Goal: Book appointment/travel/reservation

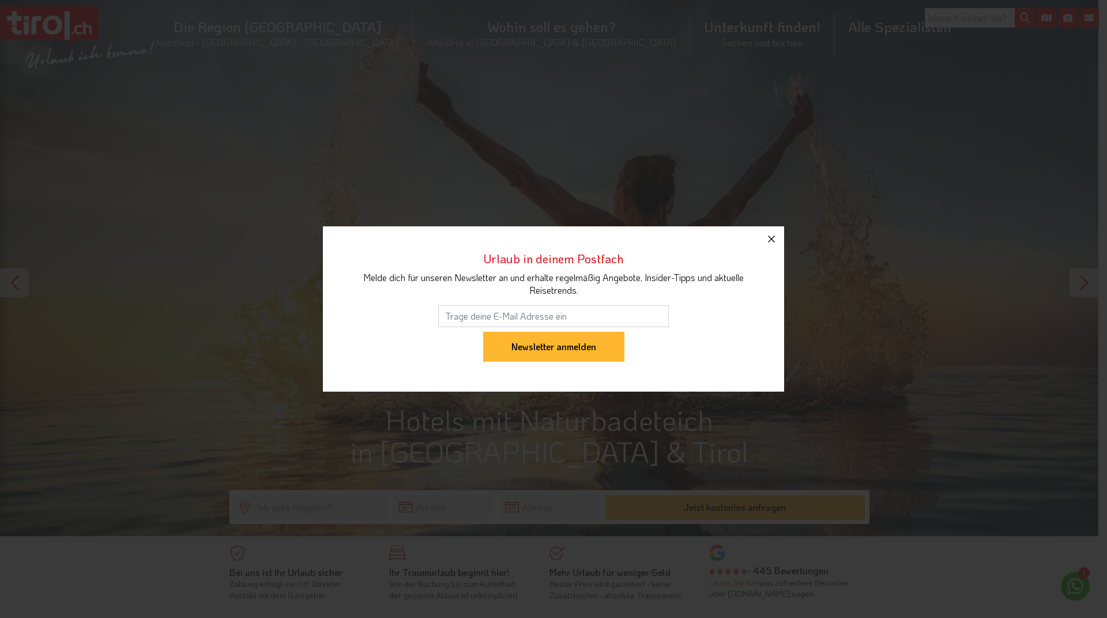
click at [772, 236] on icon "button" at bounding box center [771, 239] width 14 height 14
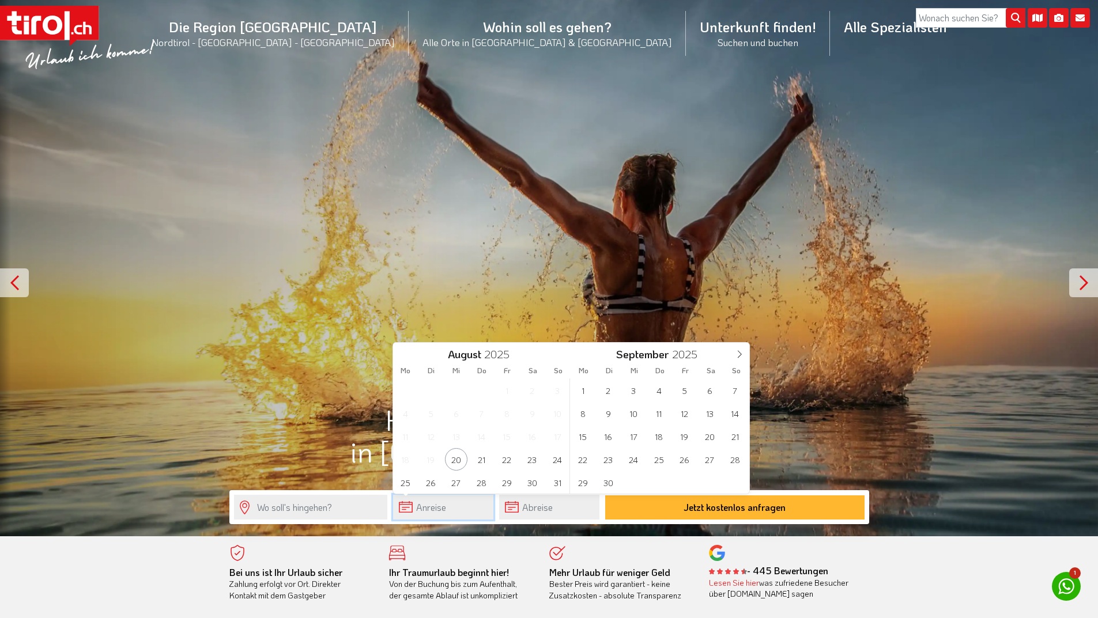
click at [401, 501] on input "text" at bounding box center [443, 507] width 100 height 25
click at [740, 354] on icon at bounding box center [739, 354] width 8 height 8
click at [740, 355] on icon at bounding box center [739, 354] width 8 height 8
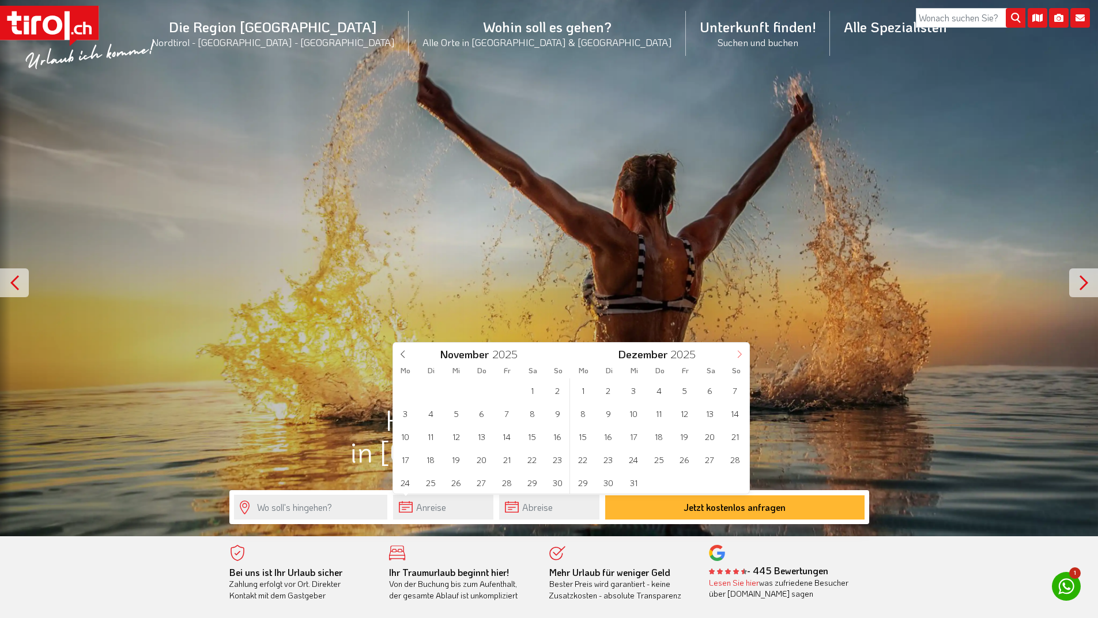
type input "2026"
click at [740, 355] on icon at bounding box center [739, 354] width 8 height 8
type input "2026"
click at [740, 355] on icon at bounding box center [739, 354] width 8 height 8
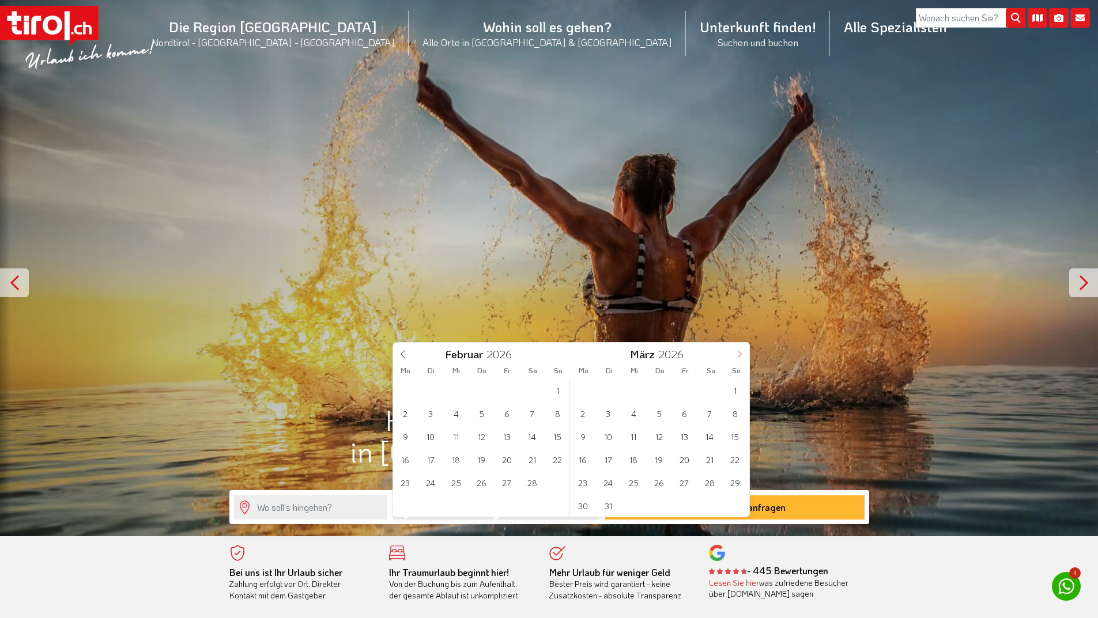
click at [740, 355] on icon at bounding box center [739, 354] width 8 height 8
click at [740, 356] on icon at bounding box center [739, 354] width 8 height 8
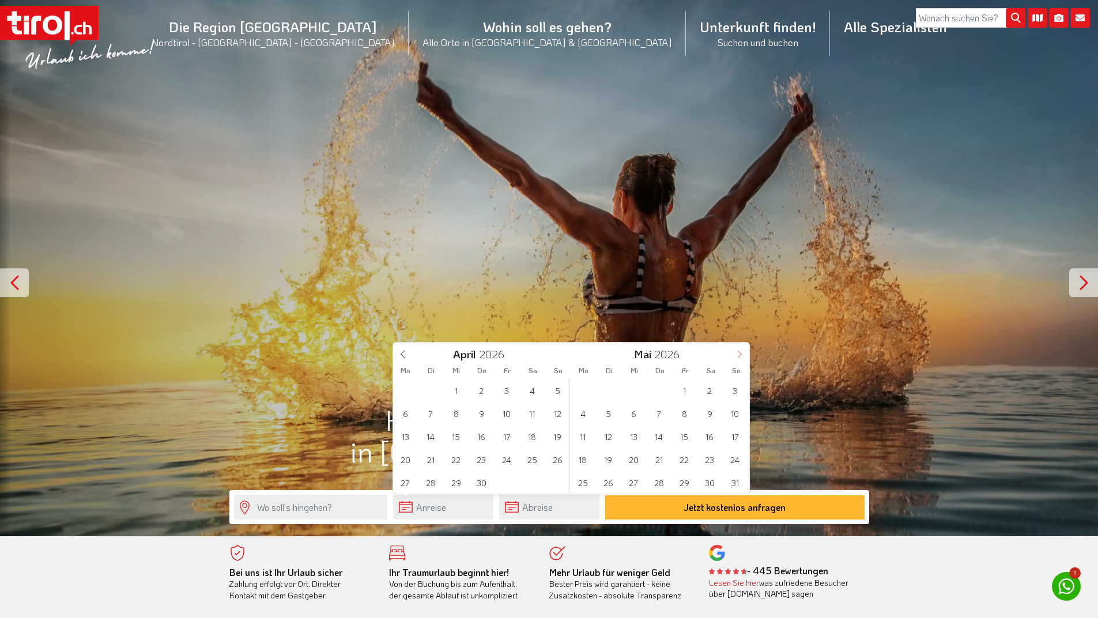
click at [740, 356] on icon at bounding box center [739, 354] width 4 height 7
click at [740, 356] on icon at bounding box center [739, 354] width 8 height 8
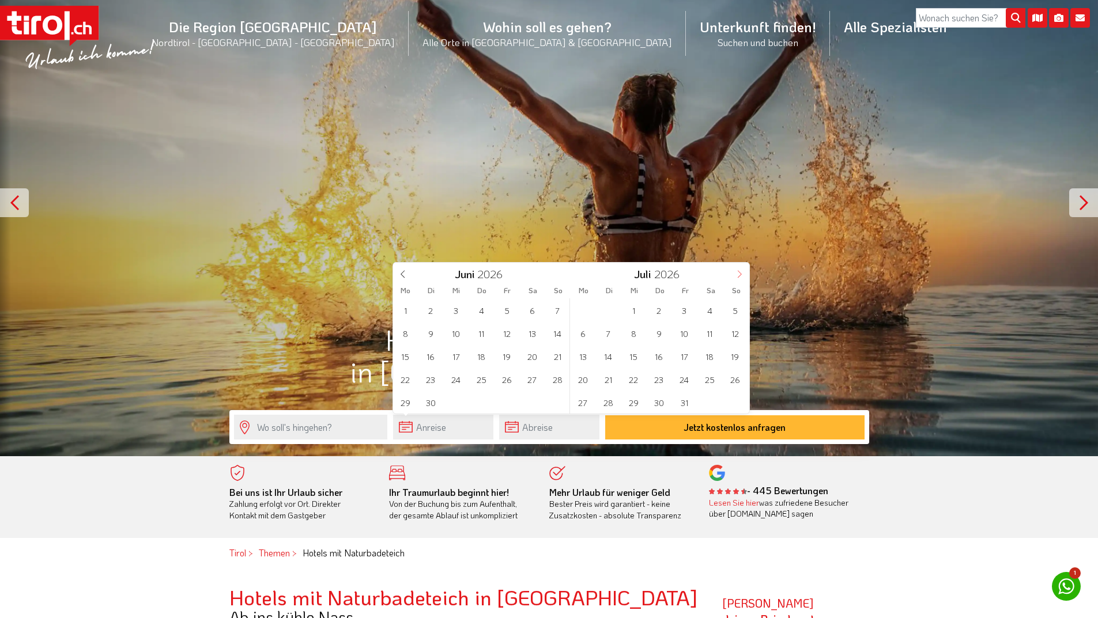
scroll to position [115, 0]
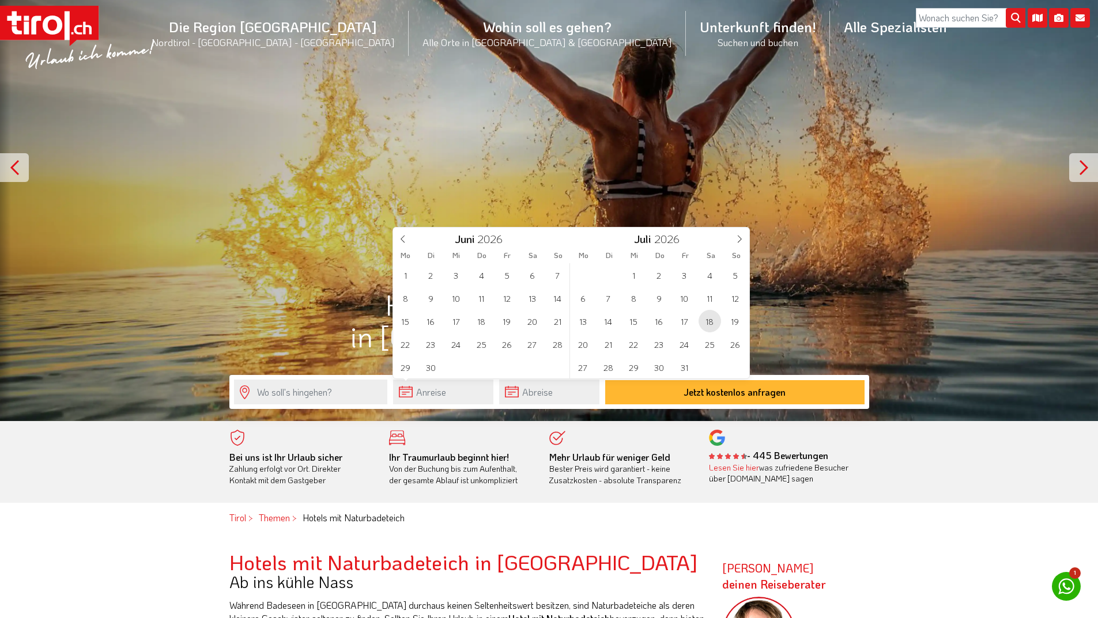
click at [710, 315] on span "18" at bounding box center [710, 321] width 22 height 22
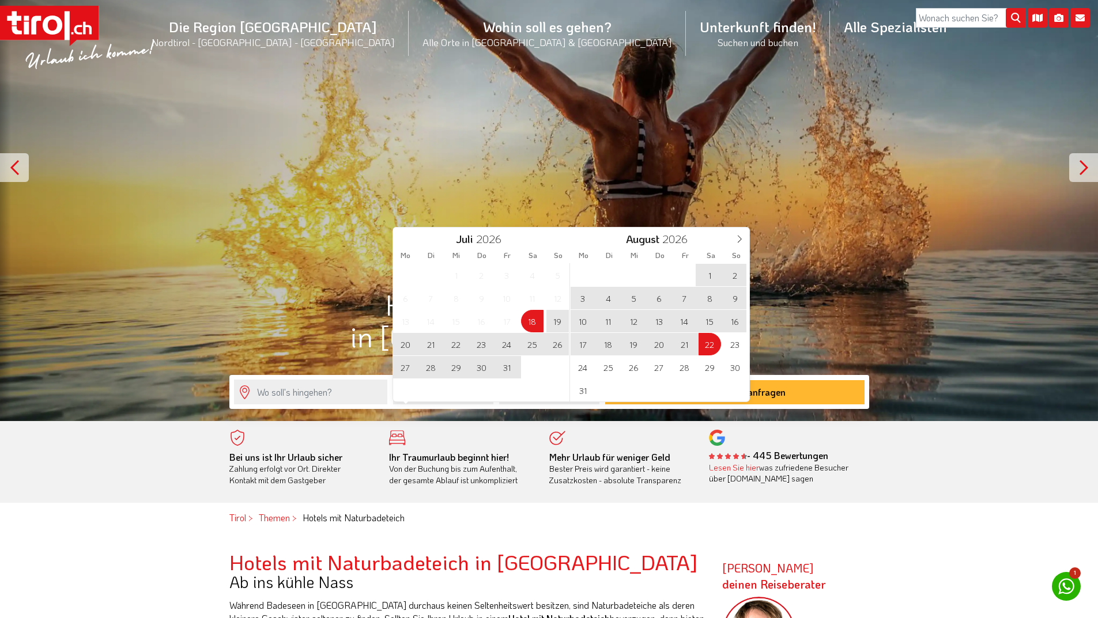
click at [711, 346] on span "22" at bounding box center [710, 344] width 22 height 22
type input "[DATE]"
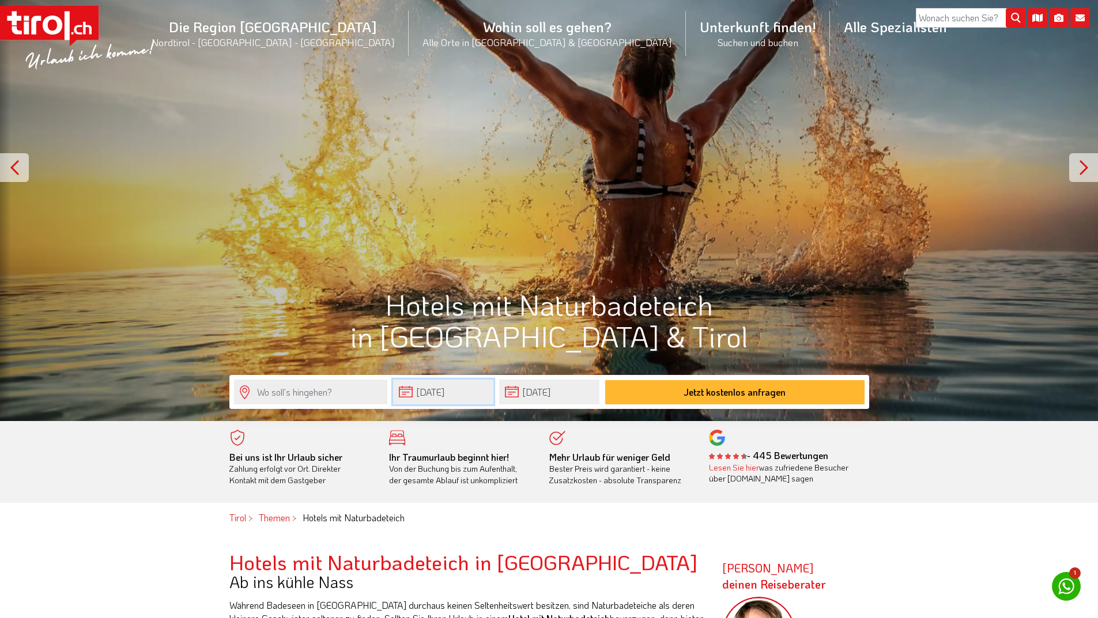
click at [470, 395] on input "[DATE]" at bounding box center [443, 392] width 100 height 25
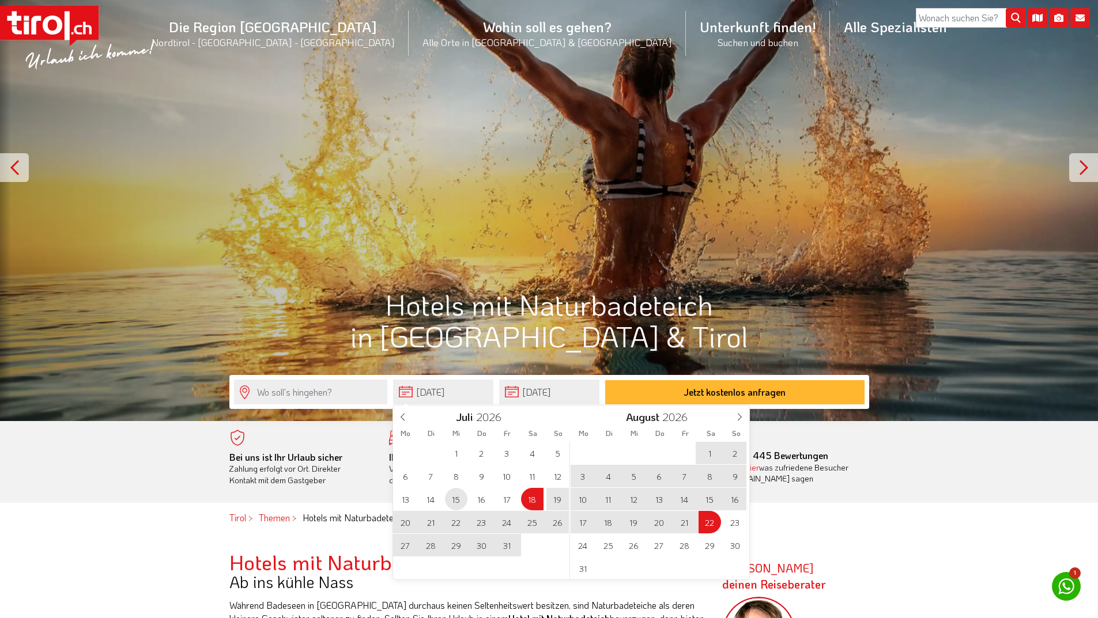
click at [461, 499] on span "15" at bounding box center [456, 499] width 22 height 22
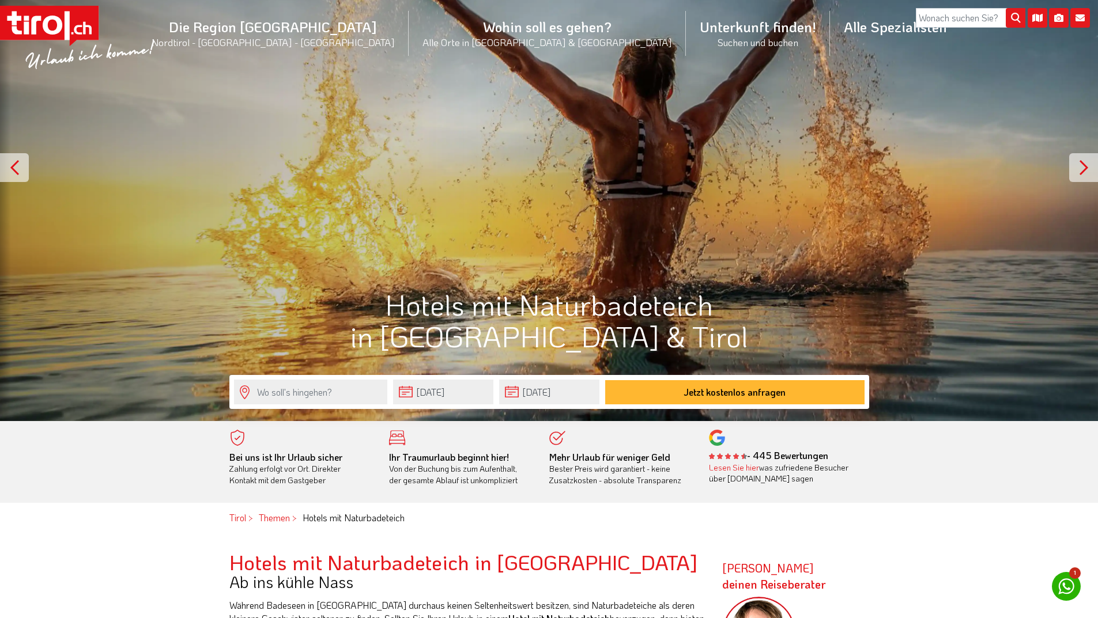
click at [436, 409] on form "[DATE] [DATE] Jetzt kostenlos anfragen" at bounding box center [549, 392] width 640 height 34
click at [442, 397] on input "[DATE]" at bounding box center [443, 392] width 100 height 25
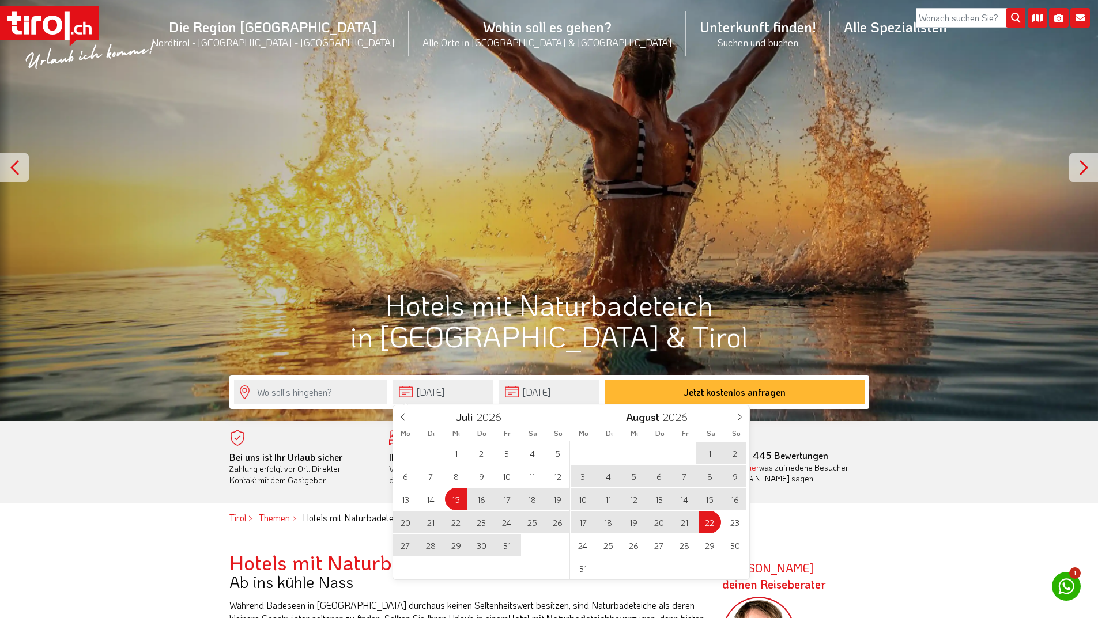
click at [485, 499] on span "16" at bounding box center [481, 499] width 22 height 22
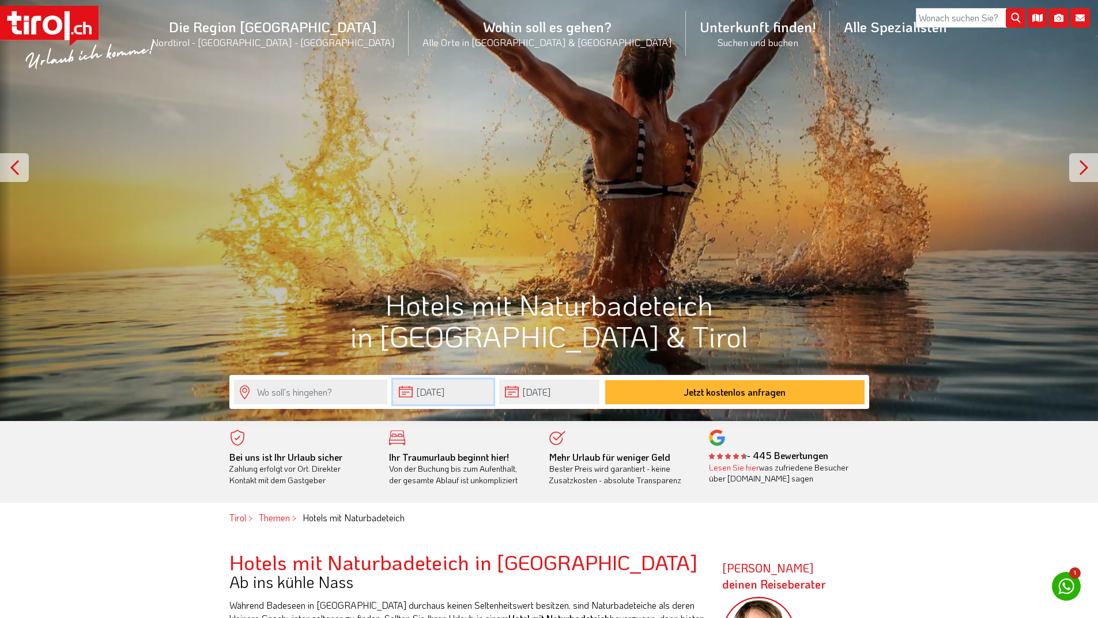
click at [473, 393] on input "[DATE]" at bounding box center [443, 392] width 100 height 25
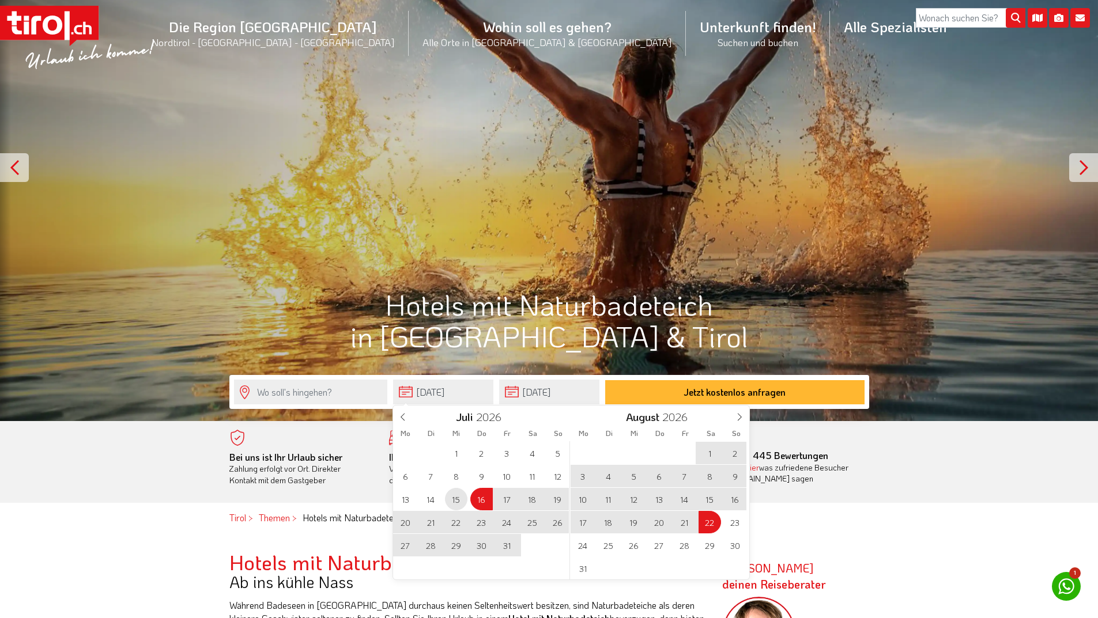
click at [461, 499] on span "15" at bounding box center [456, 499] width 22 height 22
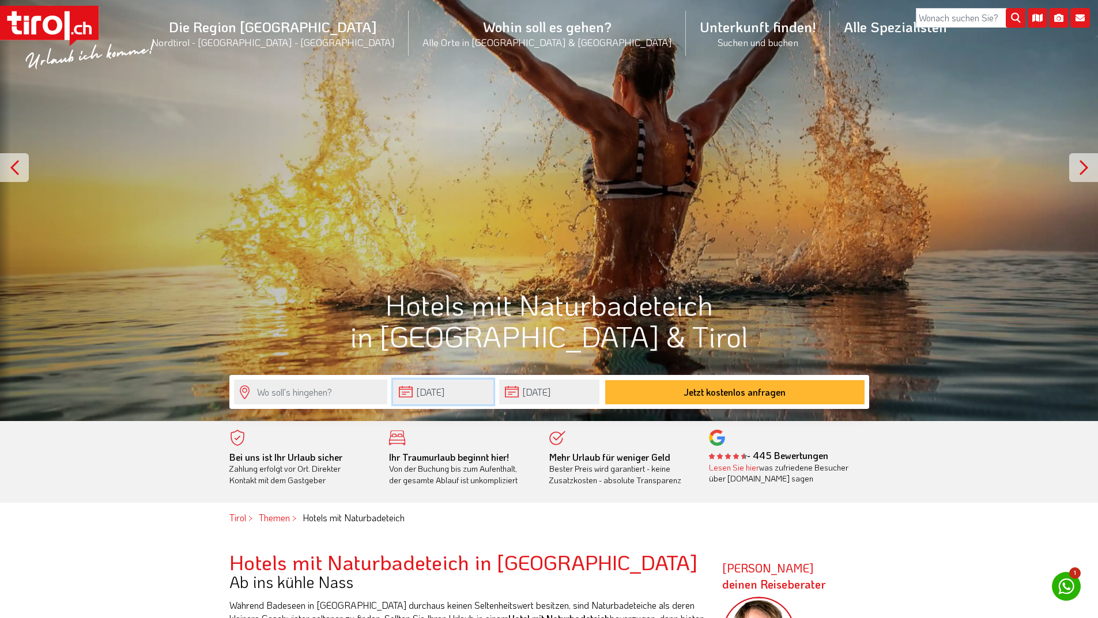
click at [461, 398] on input "[DATE]" at bounding box center [443, 392] width 100 height 25
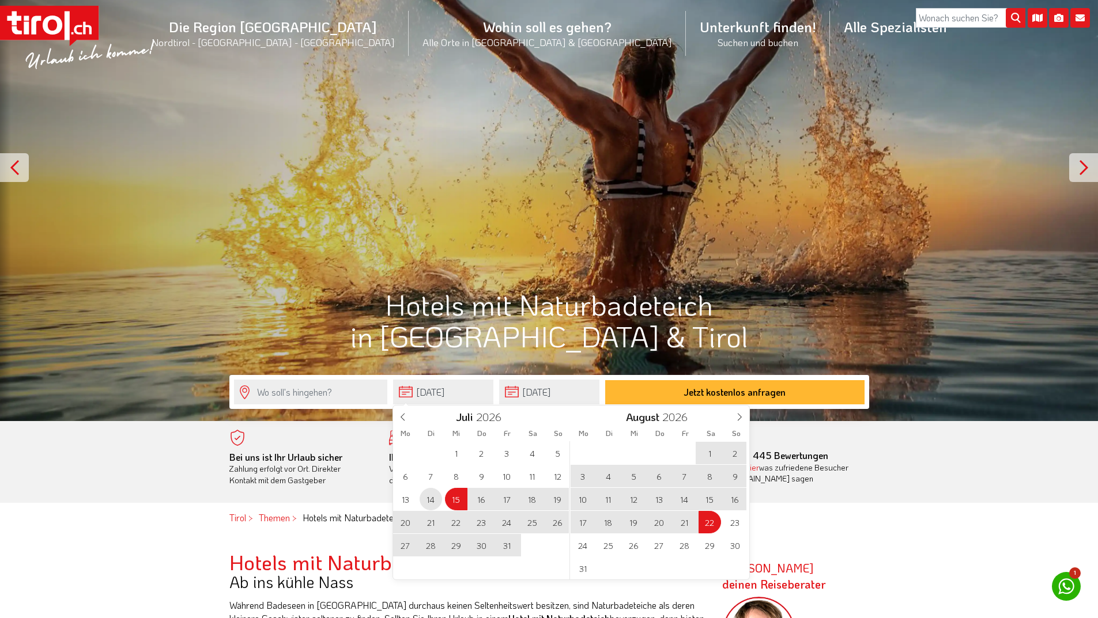
click at [428, 501] on span "14" at bounding box center [431, 499] width 22 height 22
type input "[DATE]"
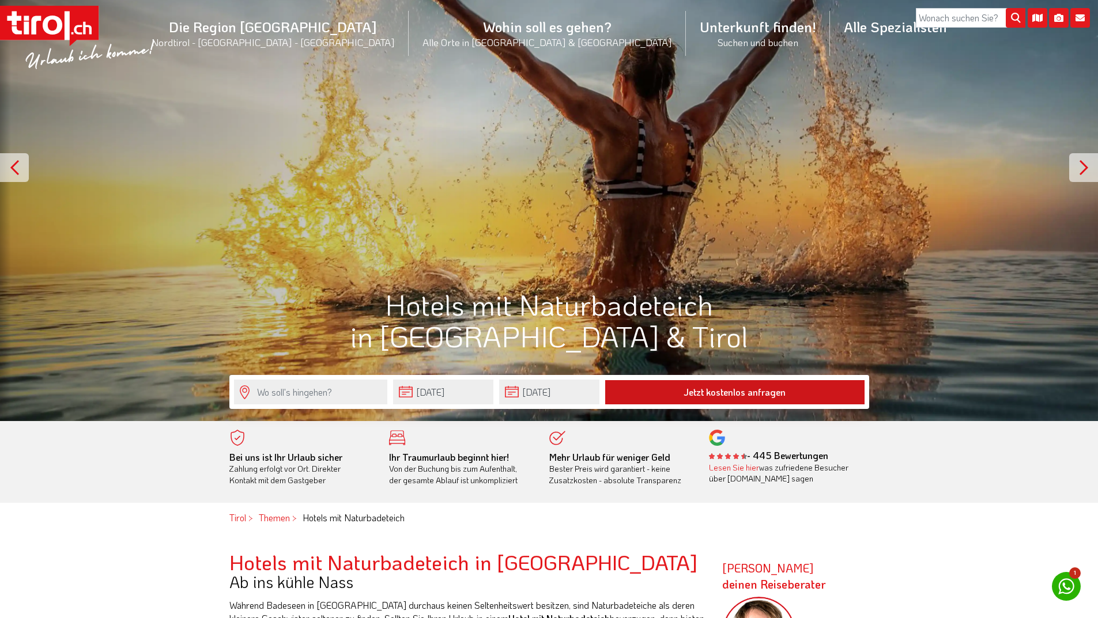
click at [692, 392] on button "Jetzt kostenlos anfragen" at bounding box center [734, 392] width 259 height 24
